Goal: Task Accomplishment & Management: Use online tool/utility

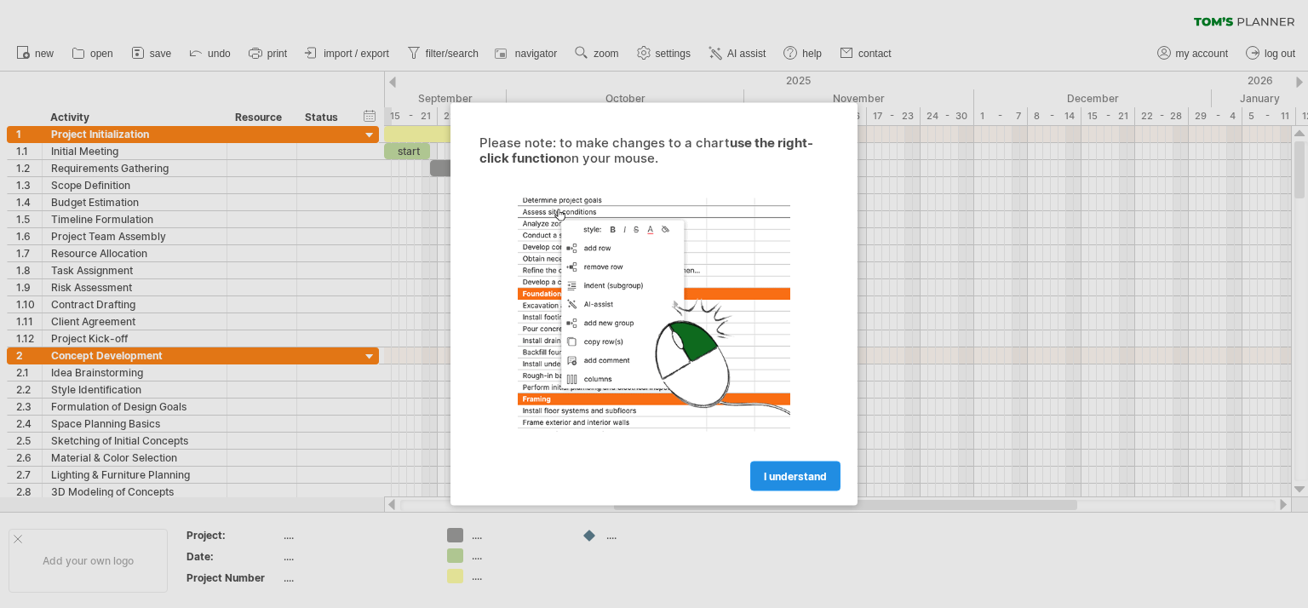
click at [803, 479] on span "I understand" at bounding box center [795, 476] width 63 height 13
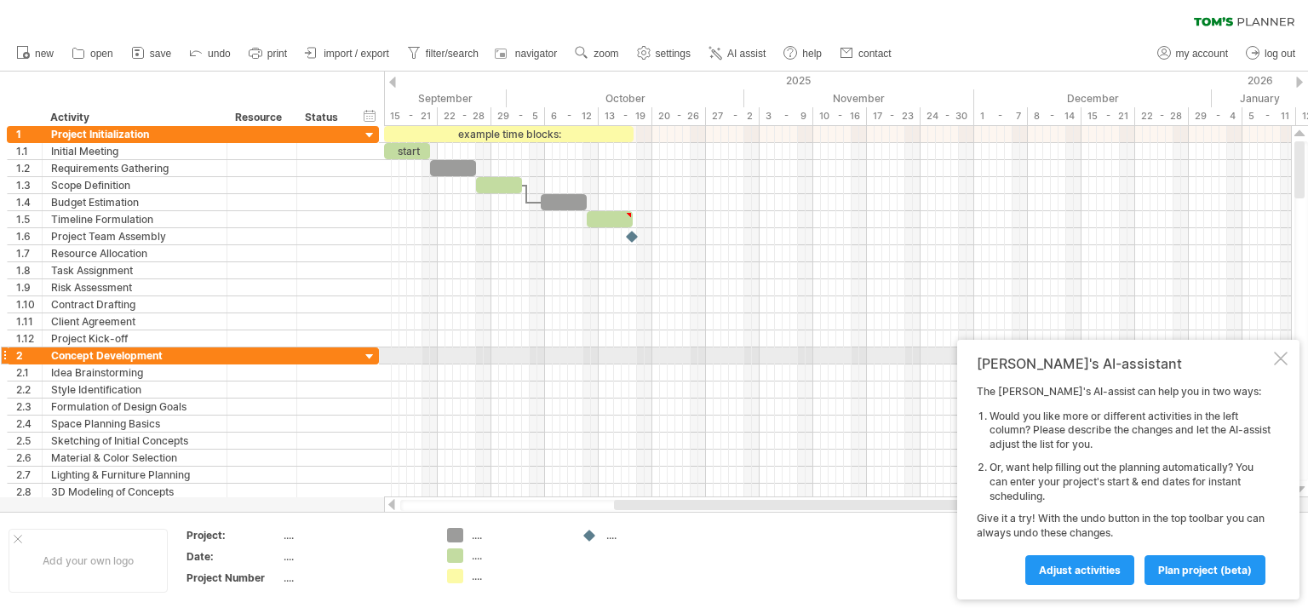
click at [1280, 357] on div at bounding box center [1281, 359] width 14 height 14
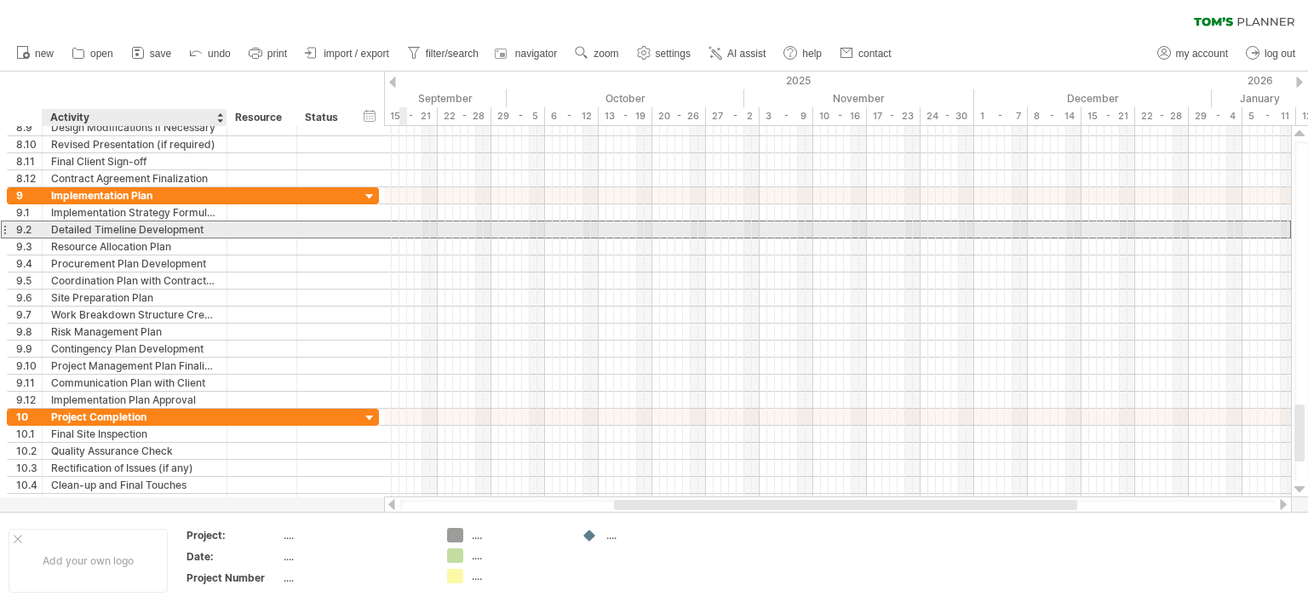
click at [160, 230] on div "Detailed Timeline Development" at bounding box center [134, 229] width 167 height 16
click at [160, 230] on input "**********" at bounding box center [134, 229] width 167 height 16
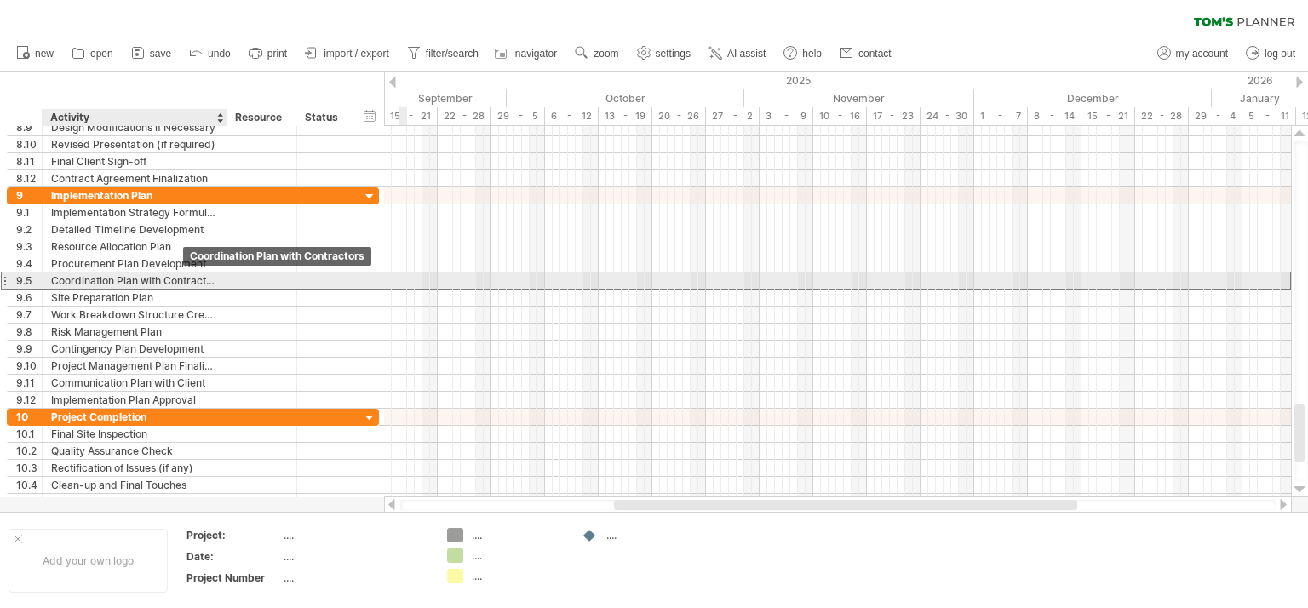
click at [185, 276] on div "Coordination Plan with Contractors" at bounding box center [134, 280] width 167 height 16
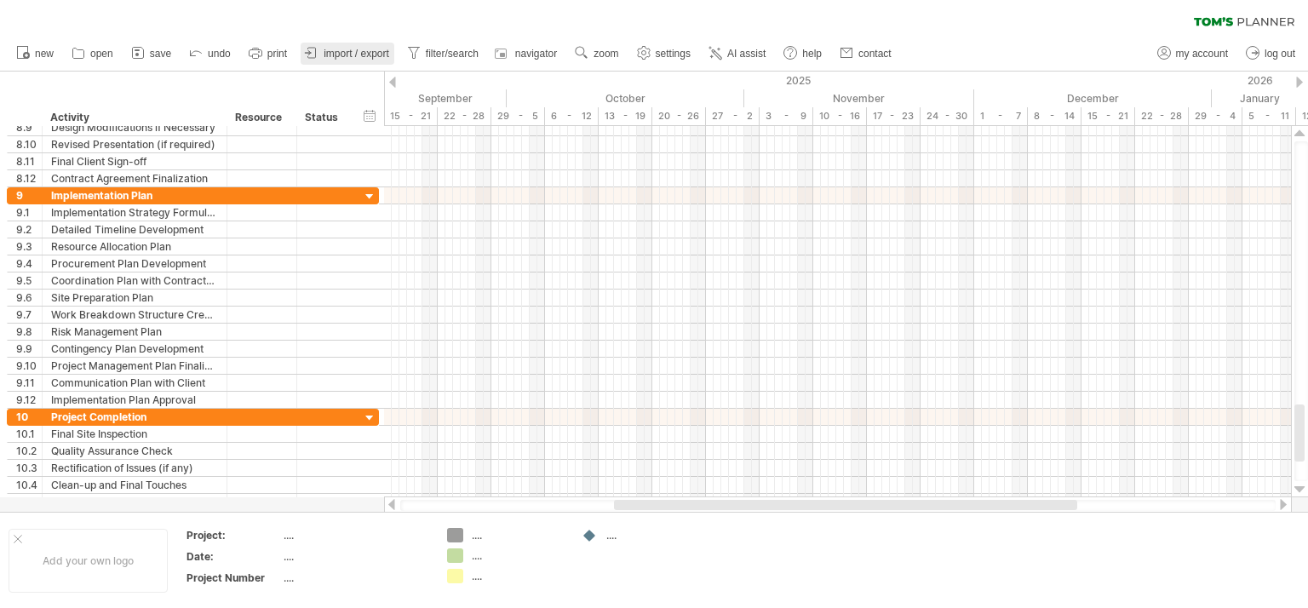
click at [326, 49] on span "import / export" at bounding box center [357, 54] width 66 height 12
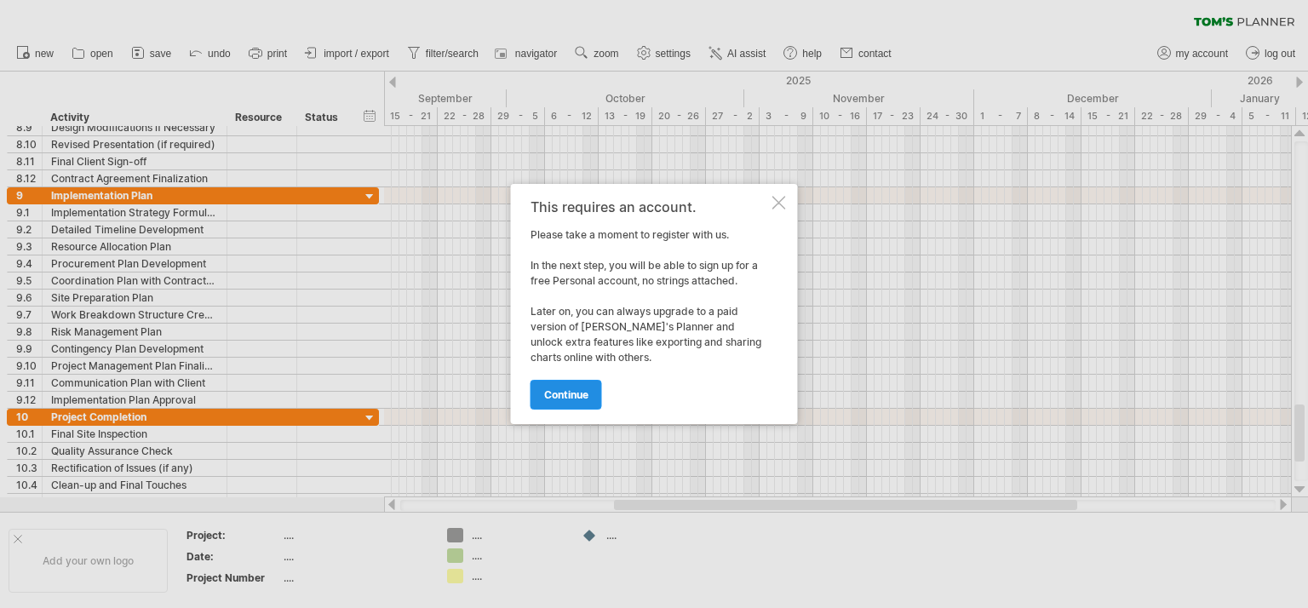
click at [581, 402] on link "continue" at bounding box center [566, 395] width 72 height 30
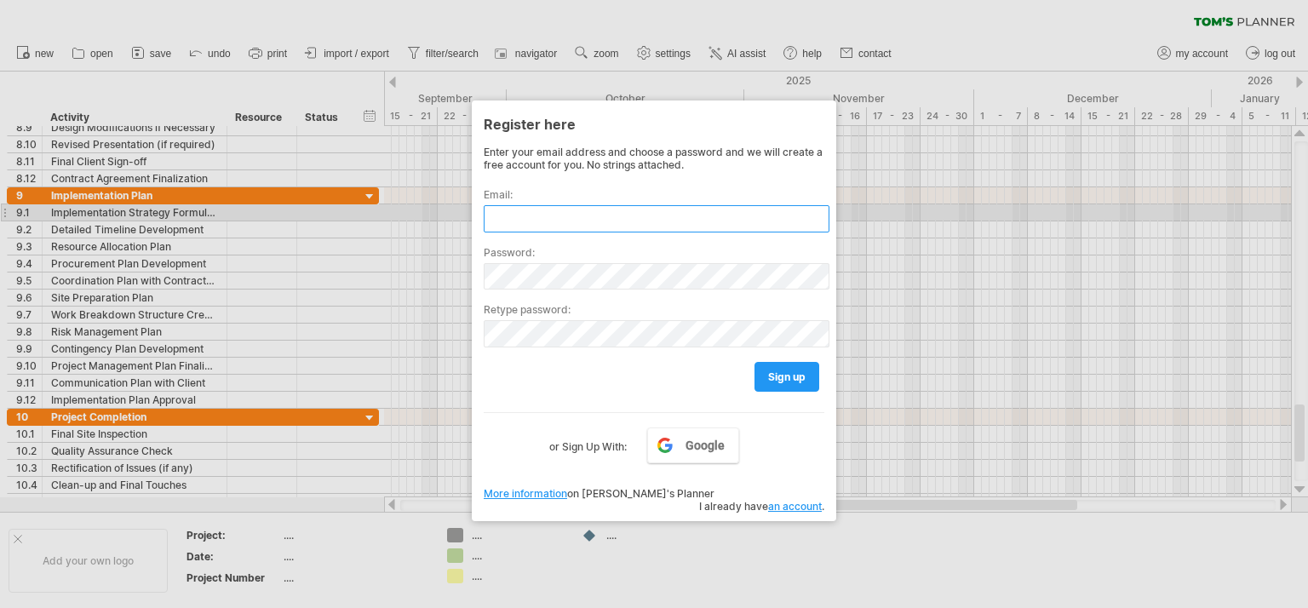
click at [583, 214] on input "text" at bounding box center [657, 218] width 346 height 27
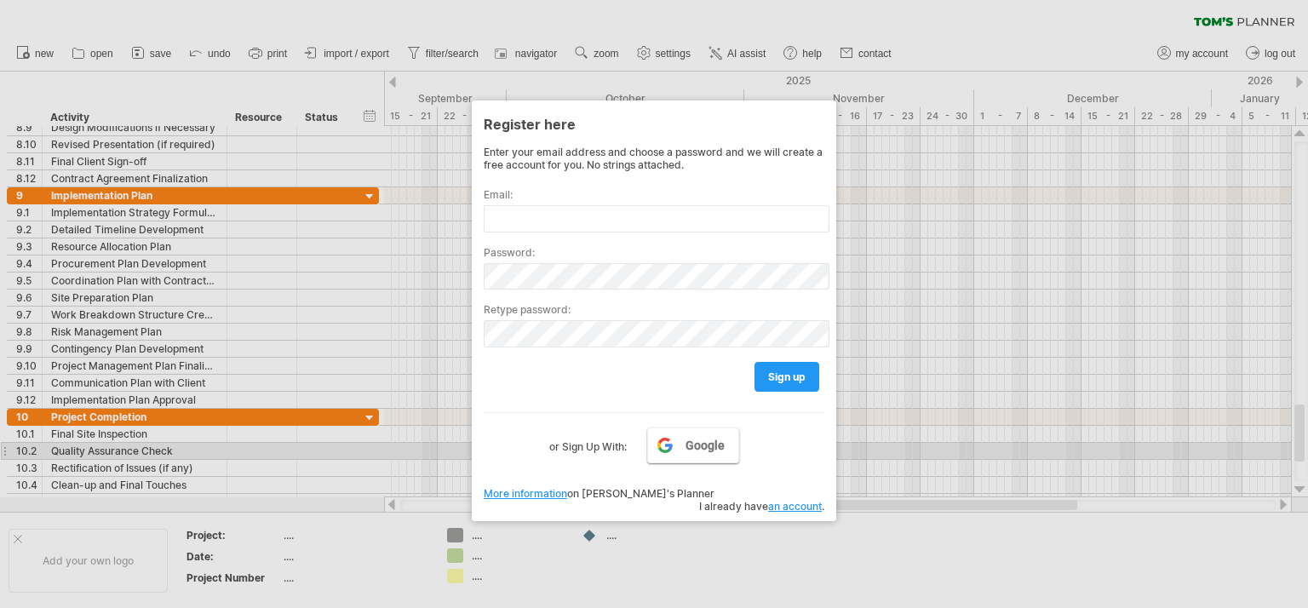
click at [707, 450] on span "Google" at bounding box center [704, 445] width 39 height 14
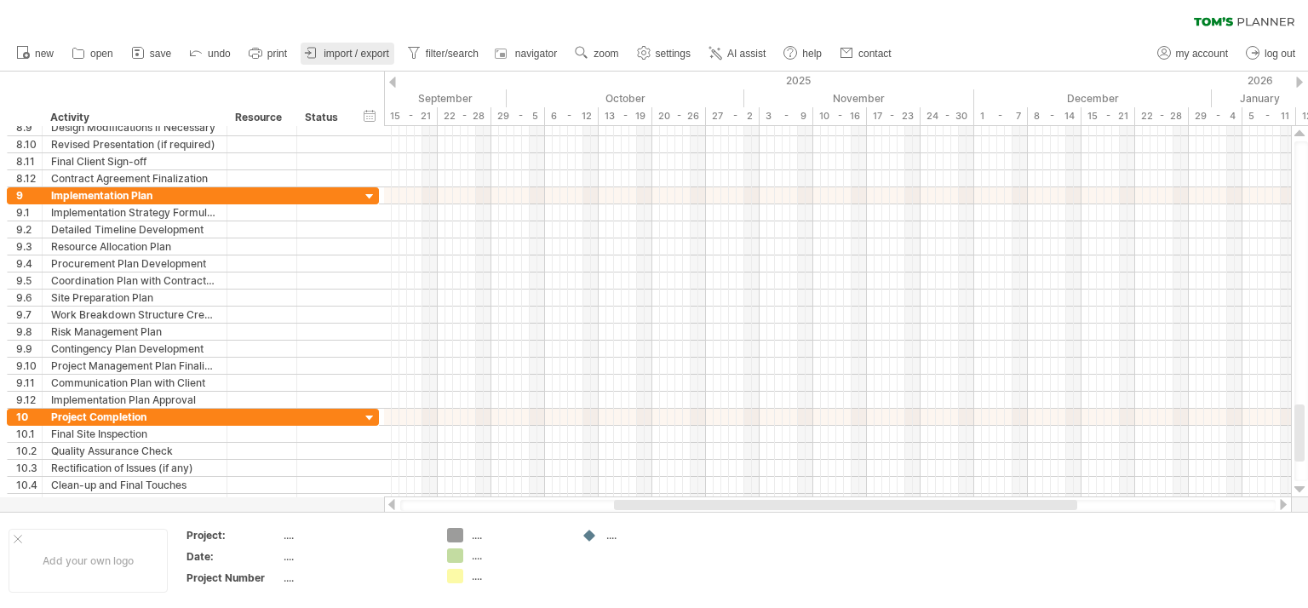
click at [352, 43] on link "import / export" at bounding box center [348, 54] width 94 height 22
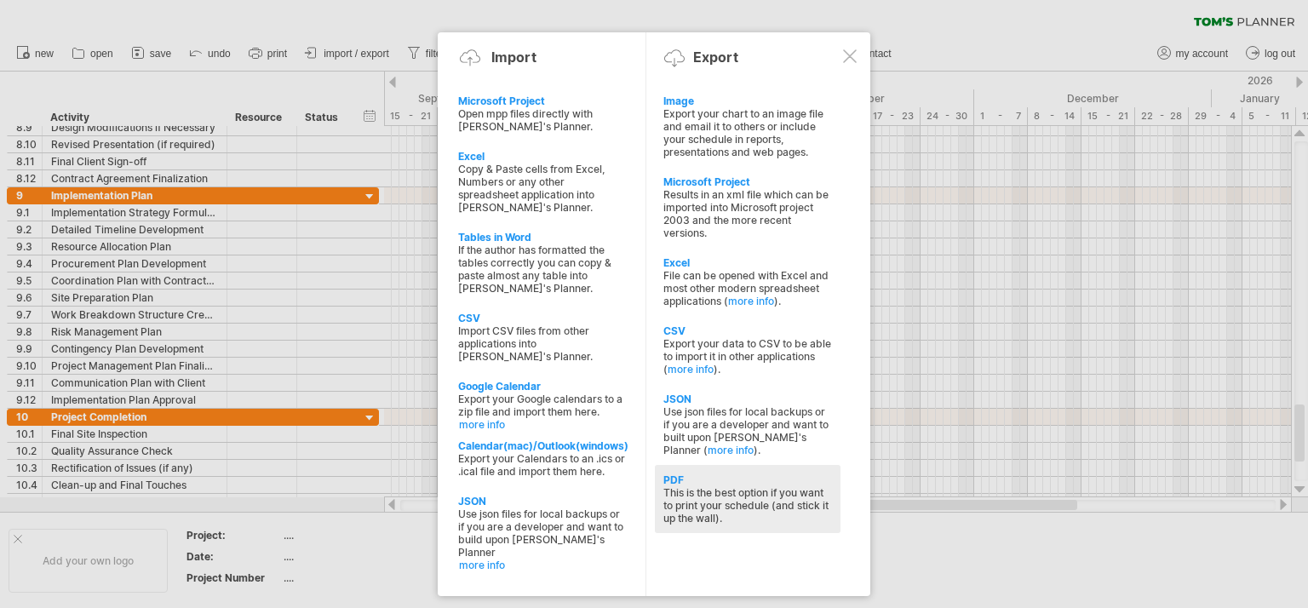
click at [724, 507] on div "This is the best option if you want to print your schedule (and stick it up the…" at bounding box center [747, 505] width 169 height 38
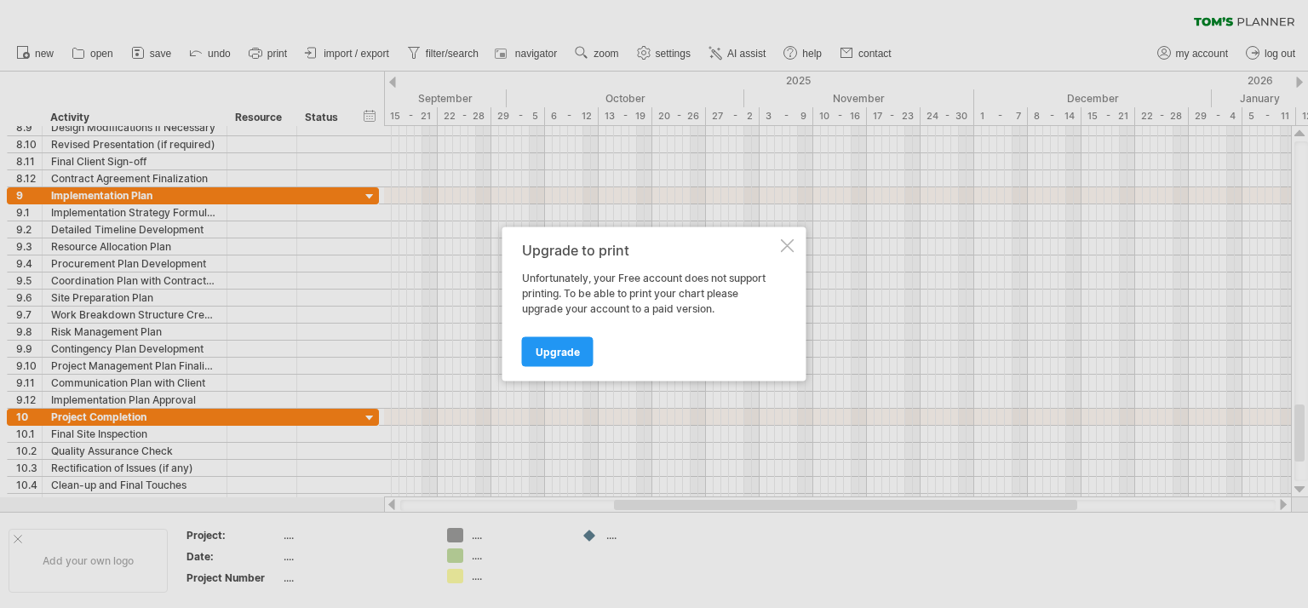
click at [790, 241] on div at bounding box center [788, 246] width 14 height 14
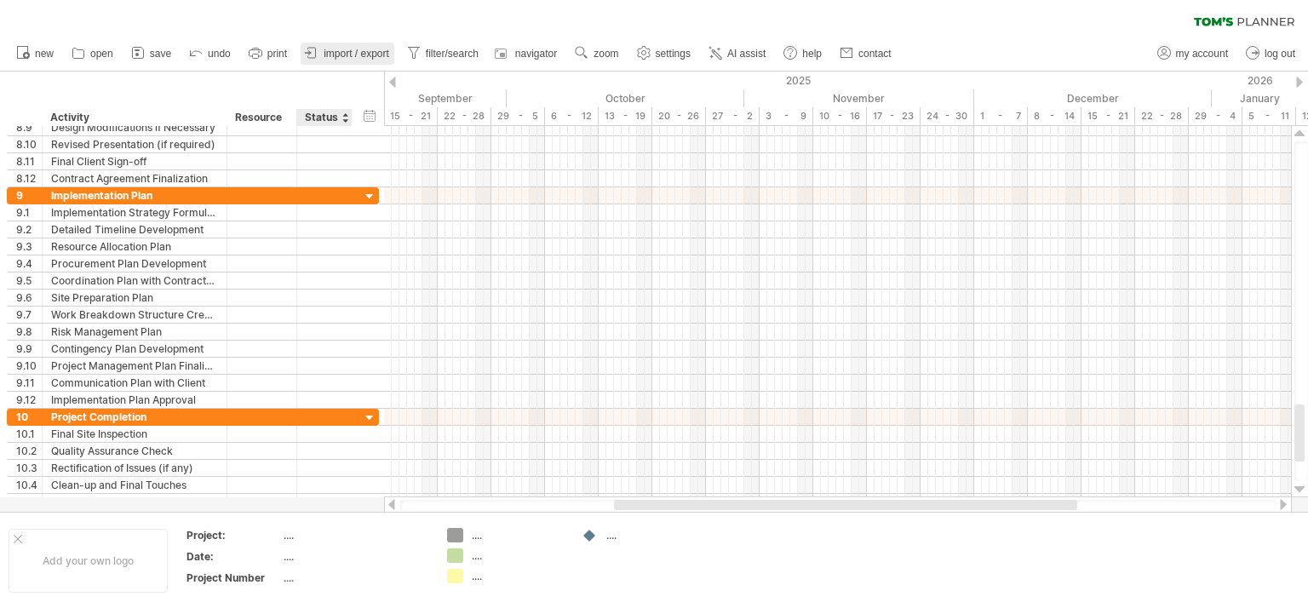
click at [358, 61] on link "import / export" at bounding box center [348, 54] width 94 height 22
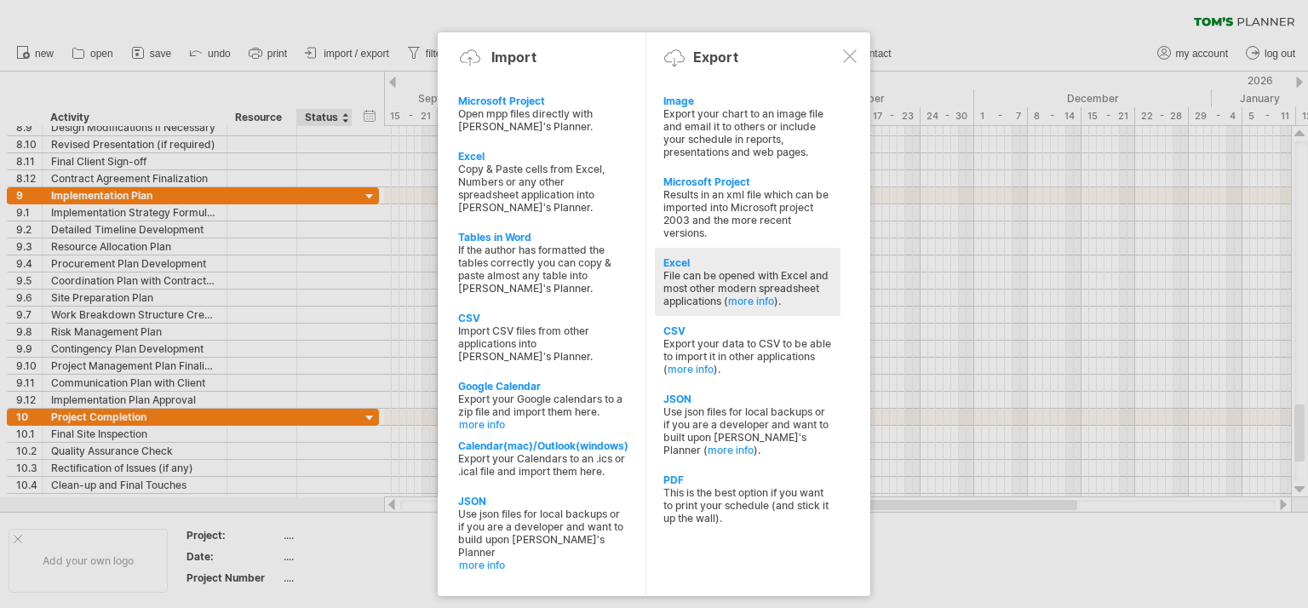
click at [716, 296] on div "File can be opened with Excel and most other modern spreadsheet applications ( …" at bounding box center [747, 288] width 169 height 38
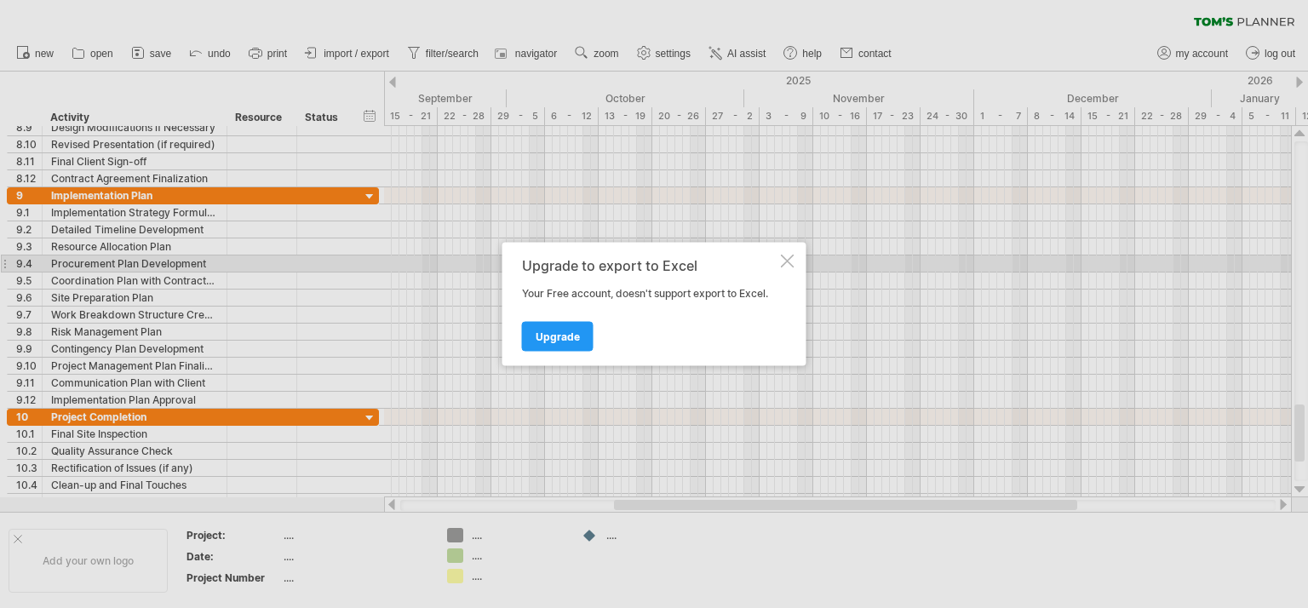
click at [786, 262] on div at bounding box center [788, 262] width 14 height 14
